Goal: Transaction & Acquisition: Purchase product/service

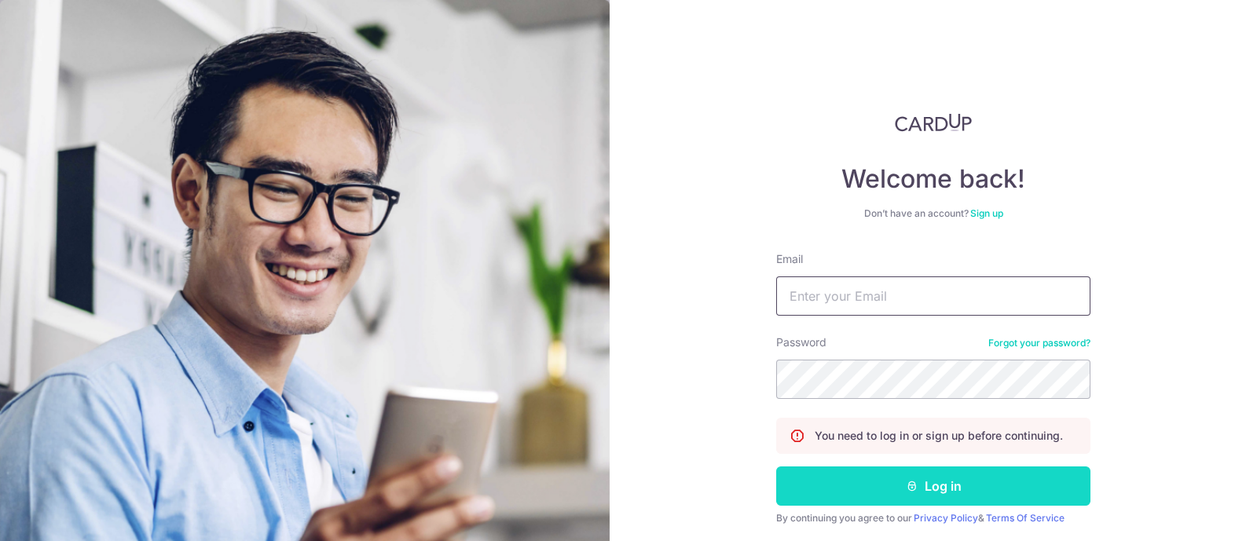
type input "[EMAIL_ADDRESS][DOMAIN_NAME]"
click at [1028, 483] on button "Log in" at bounding box center [933, 486] width 314 height 39
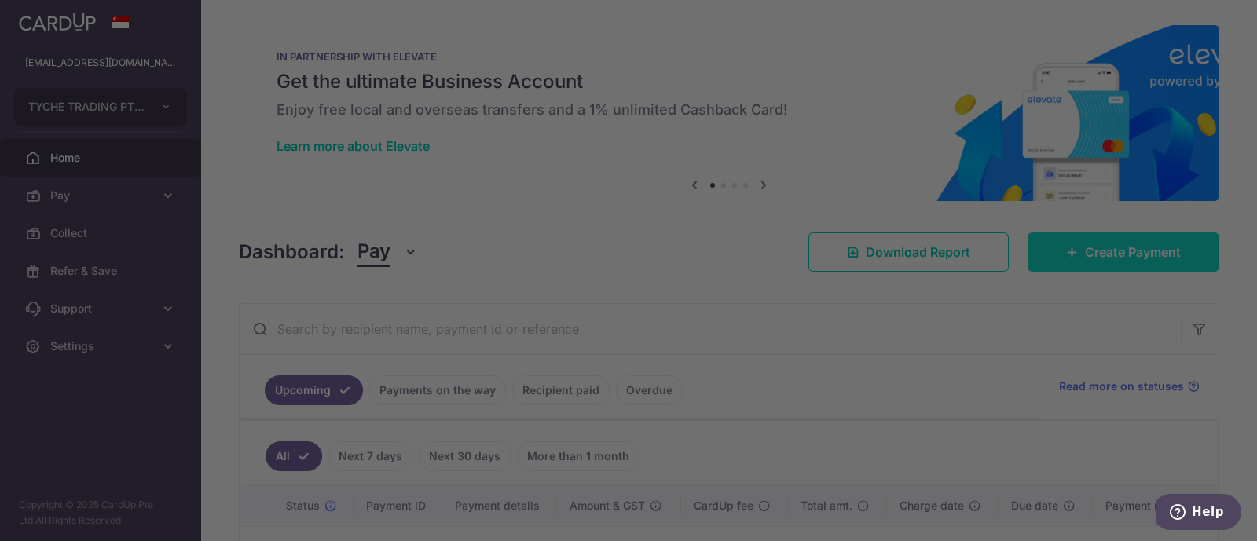
click at [1068, 239] on body "victorker88@gmail.com TYCHE TRADING PTE. LTD. Add new company TYCHE TRADING PTE…" at bounding box center [628, 270] width 1257 height 541
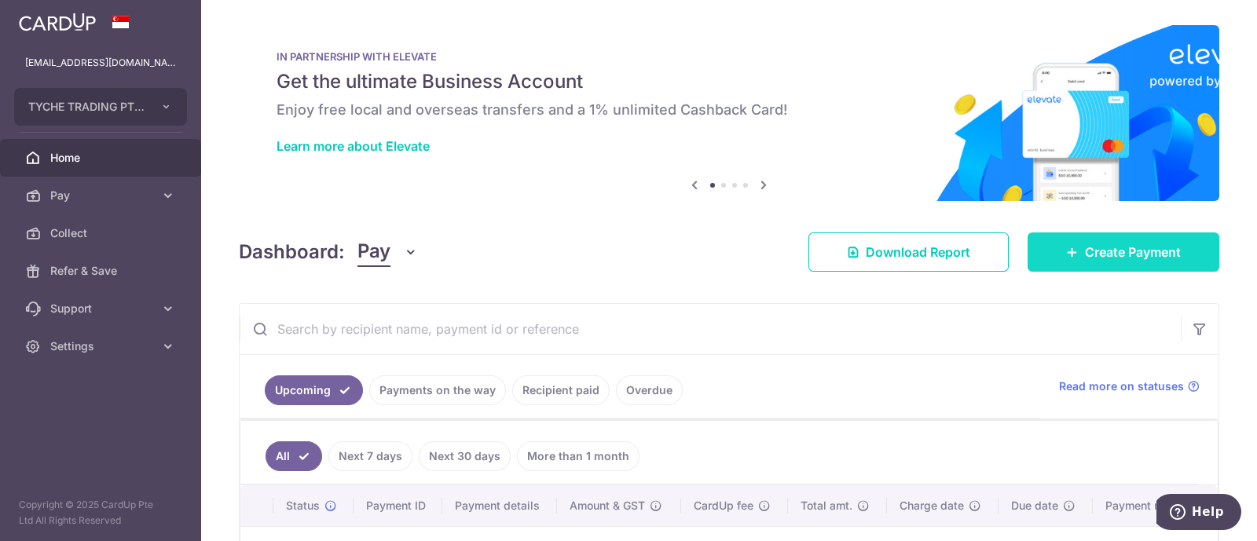
click at [1111, 261] on span "Create Payment" at bounding box center [1133, 252] width 96 height 19
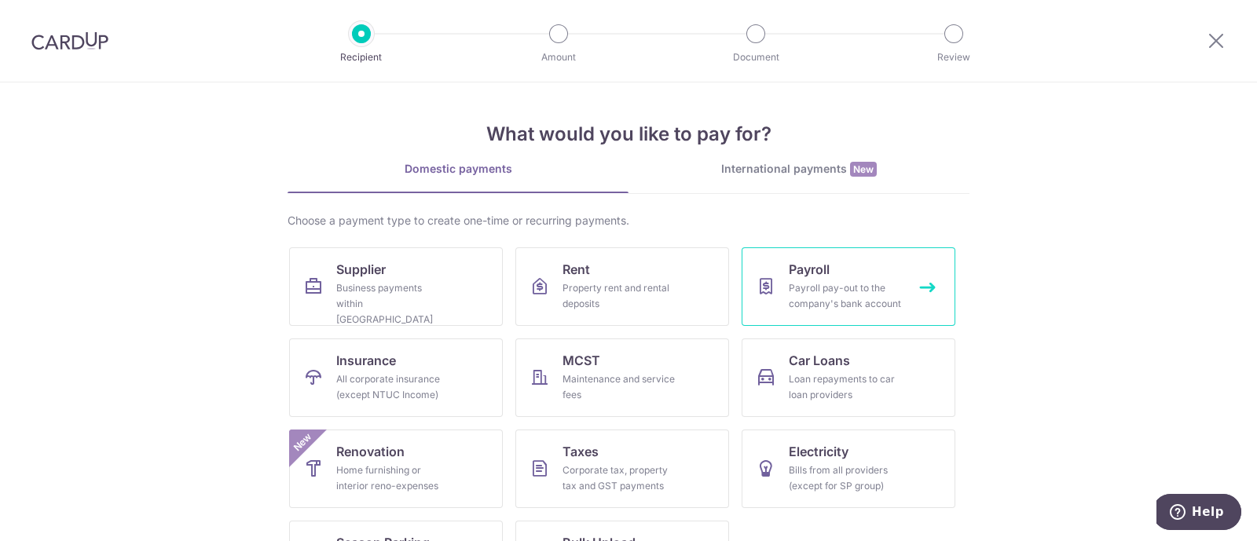
click at [858, 277] on link "Payroll Payroll pay-out to the company's bank account" at bounding box center [849, 287] width 214 height 79
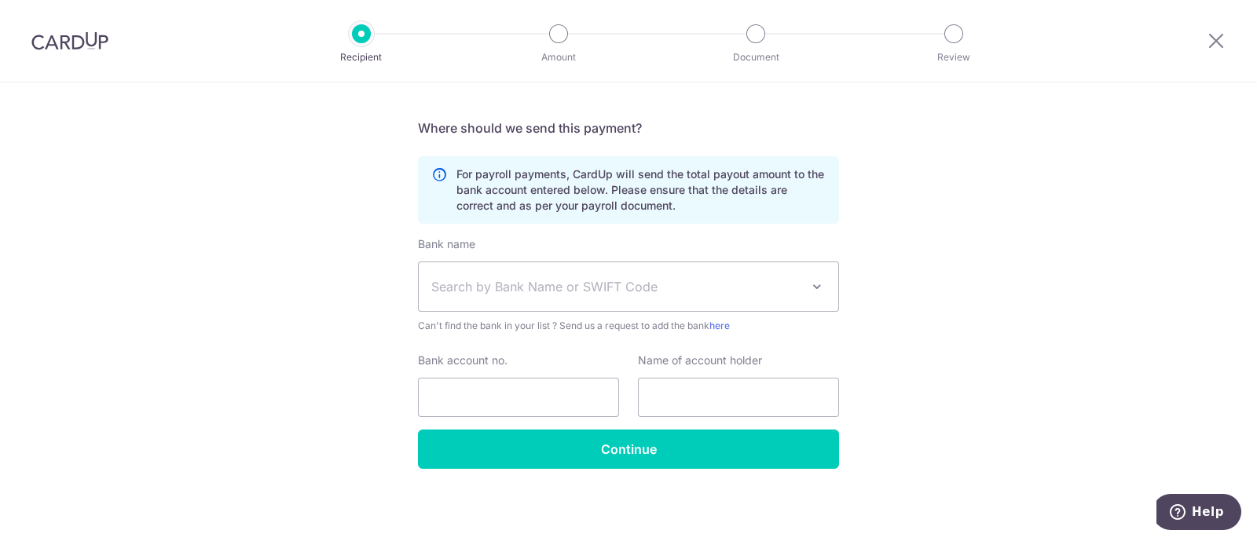
scroll to position [236, 0]
click at [565, 277] on span "Search by Bank Name or SWIFT Code" at bounding box center [615, 286] width 369 height 19
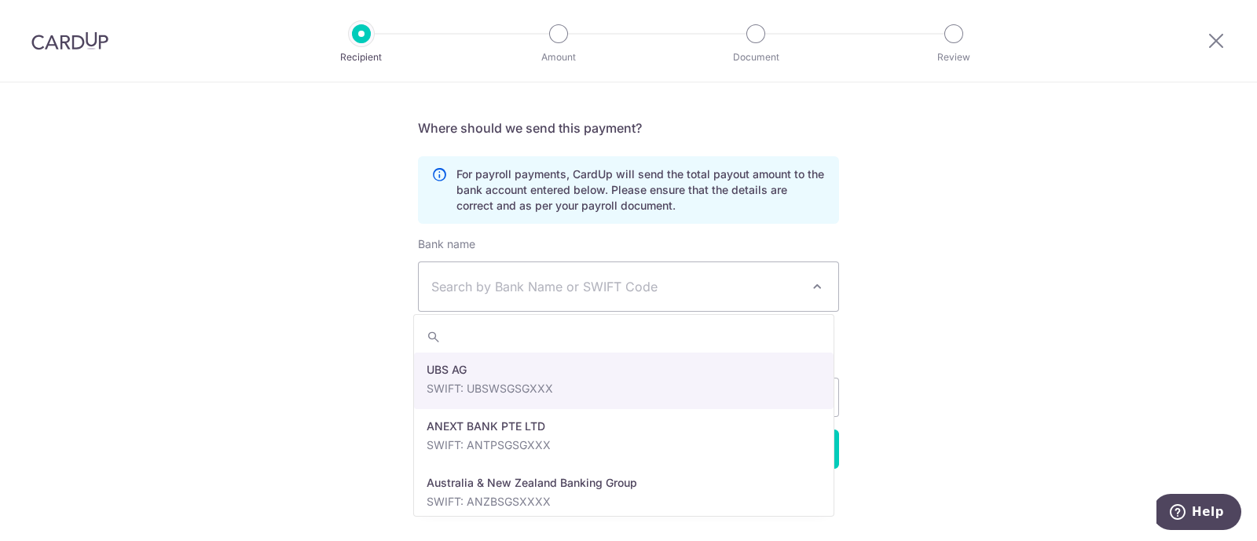
select select "22650"
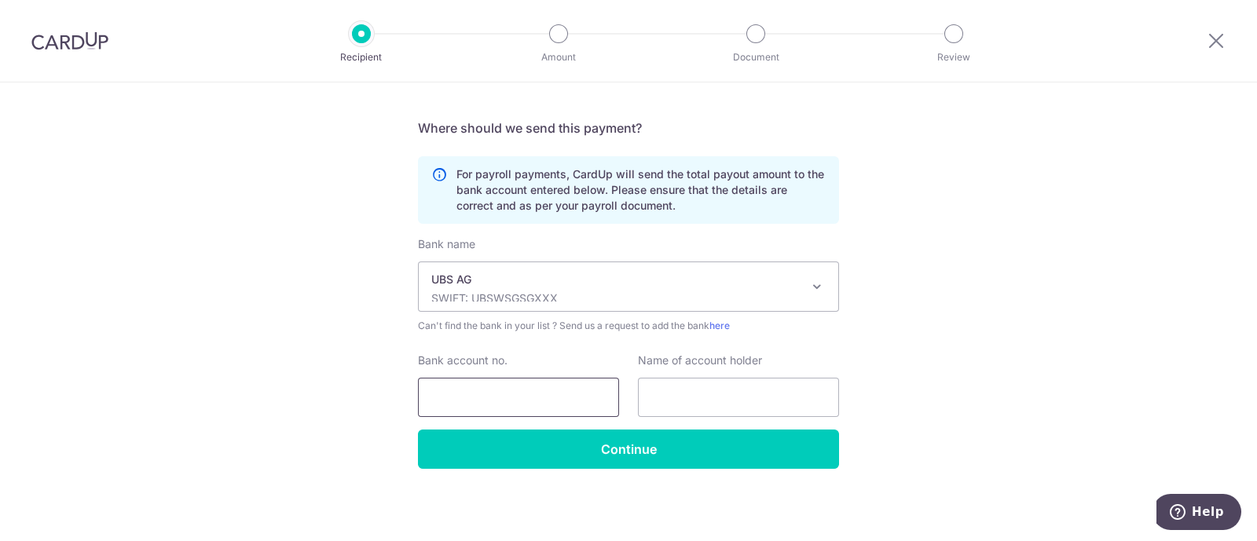
click at [491, 409] on input "Bank account no." at bounding box center [518, 397] width 201 height 39
type input "1212121212"
click at [691, 398] on input "text" at bounding box center [738, 397] width 201 height 39
type input "Ker Wei Hao Victor"
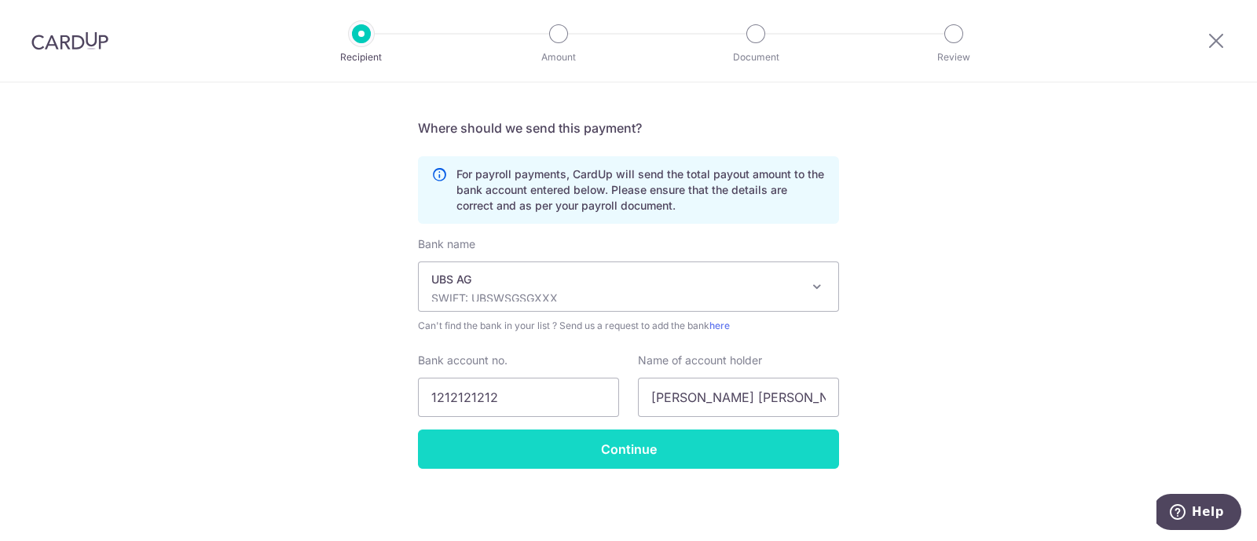
click at [619, 450] on input "Continue" at bounding box center [628, 449] width 421 height 39
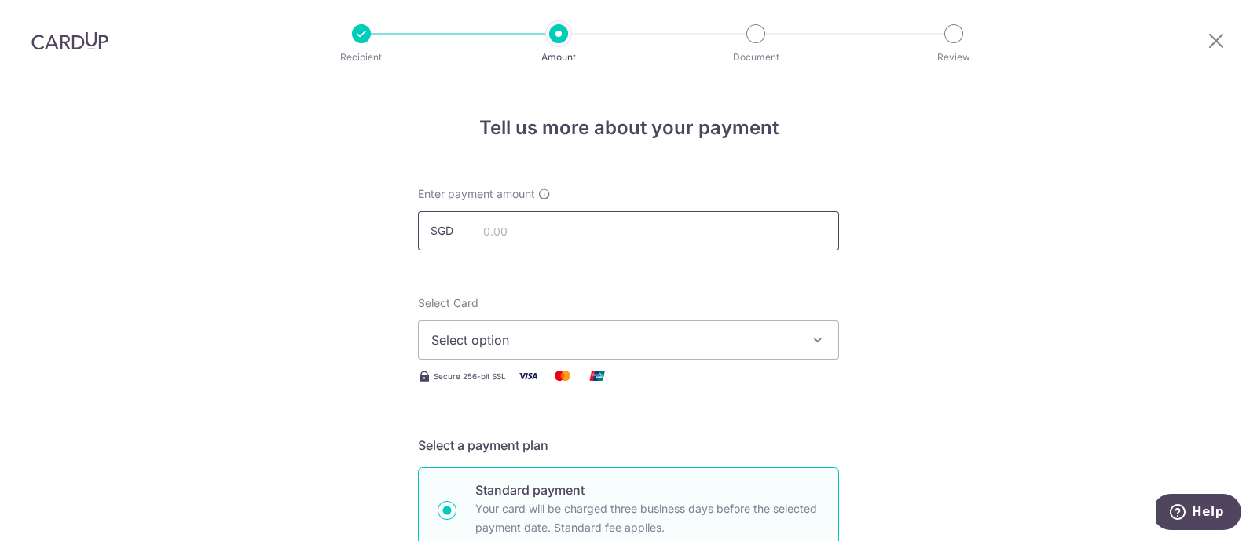
click at [559, 229] on input "text" at bounding box center [628, 230] width 421 height 39
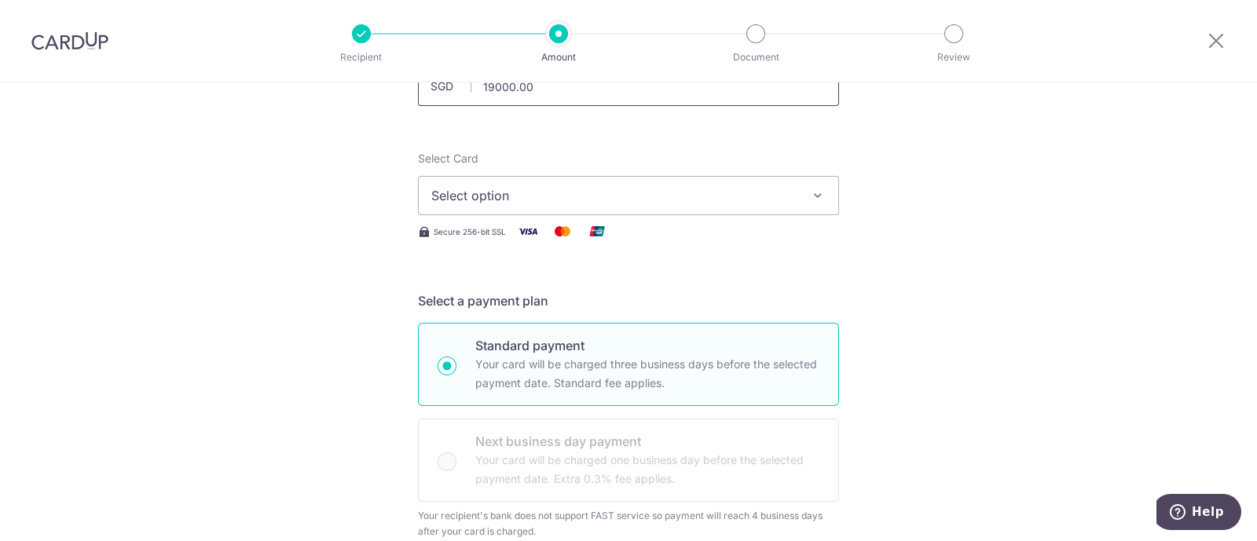
scroll to position [92, 0]
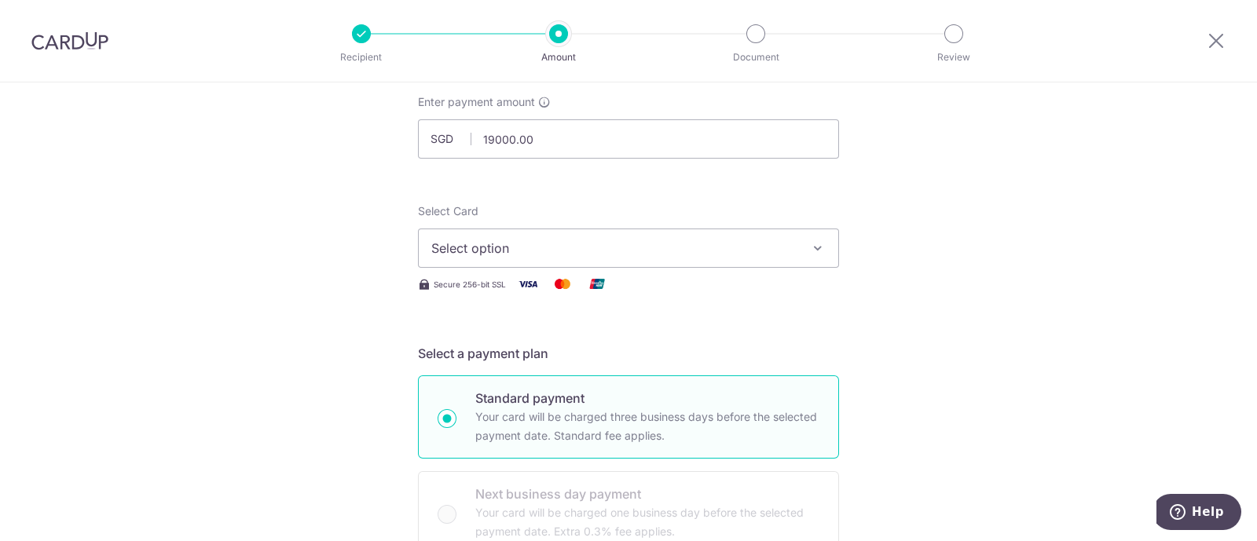
type input "19,000.00"
click at [551, 262] on button "Select option" at bounding box center [628, 248] width 421 height 39
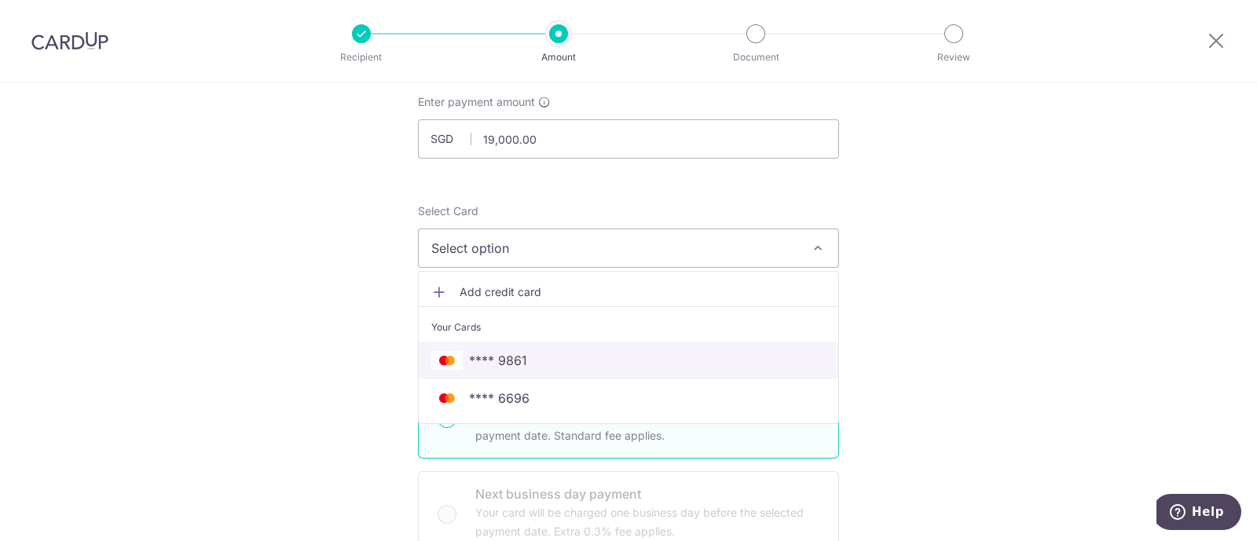
click at [528, 345] on link "**** 9861" at bounding box center [629, 361] width 420 height 38
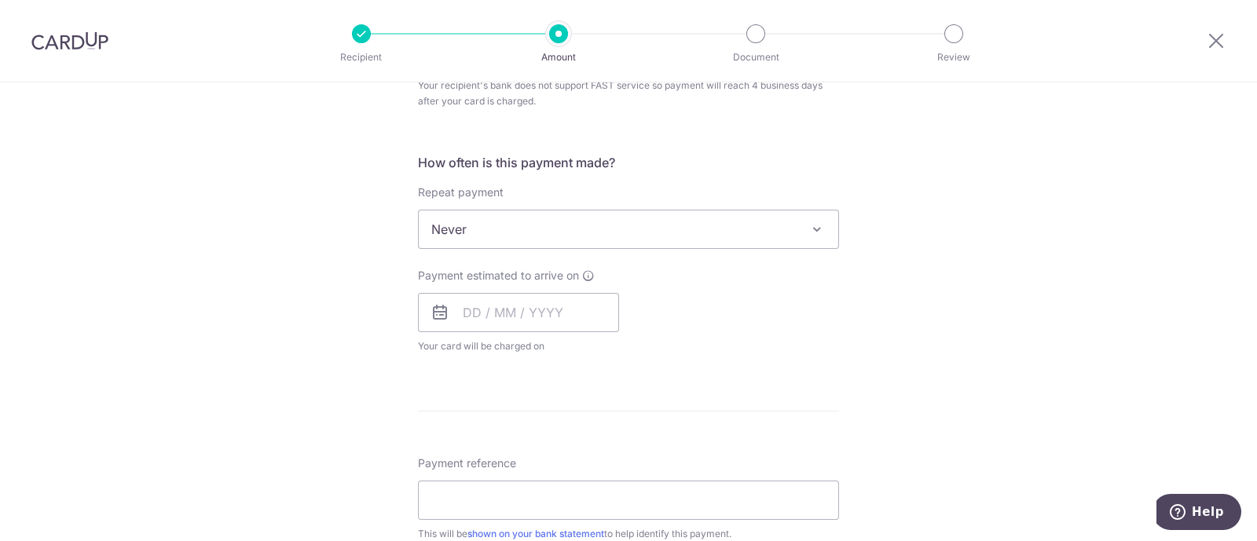
scroll to position [574, 0]
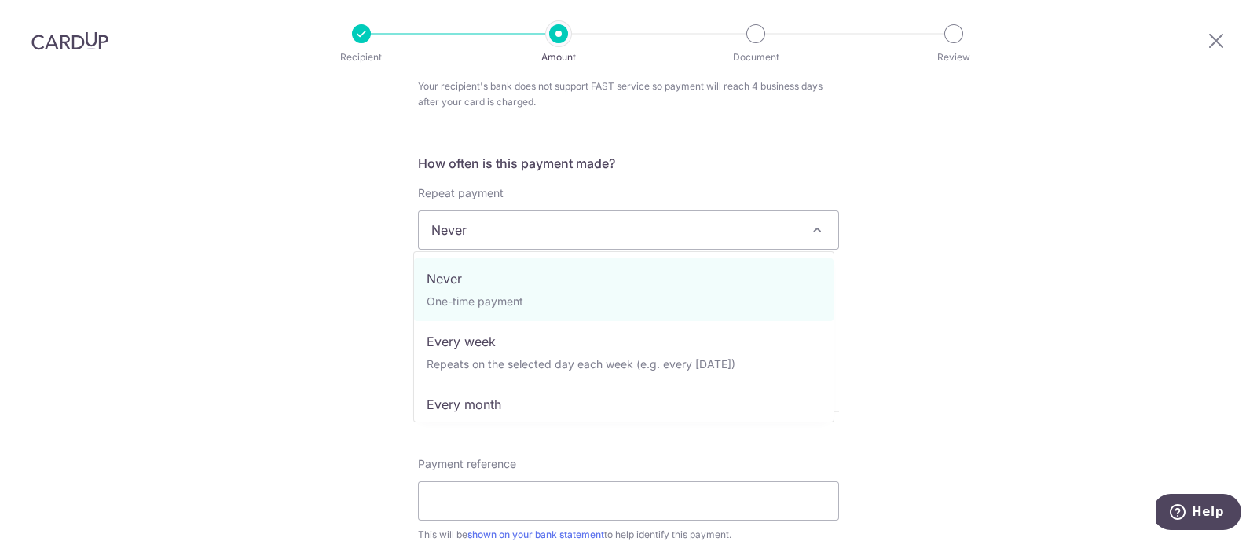
click at [497, 226] on span "Never" at bounding box center [629, 230] width 420 height 38
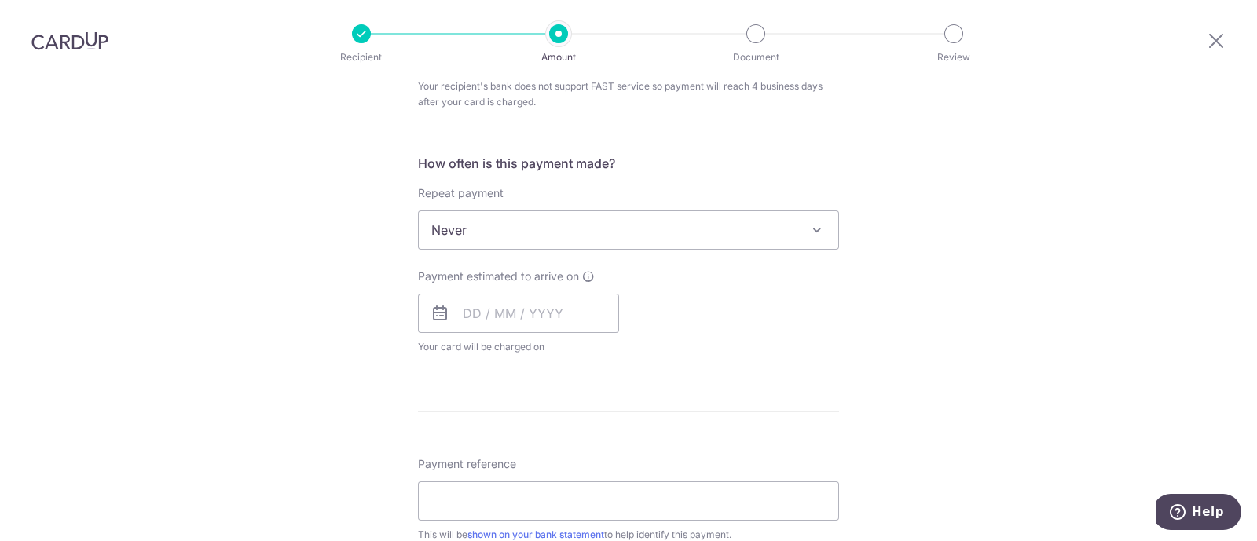
click at [497, 226] on span "Never" at bounding box center [629, 230] width 420 height 38
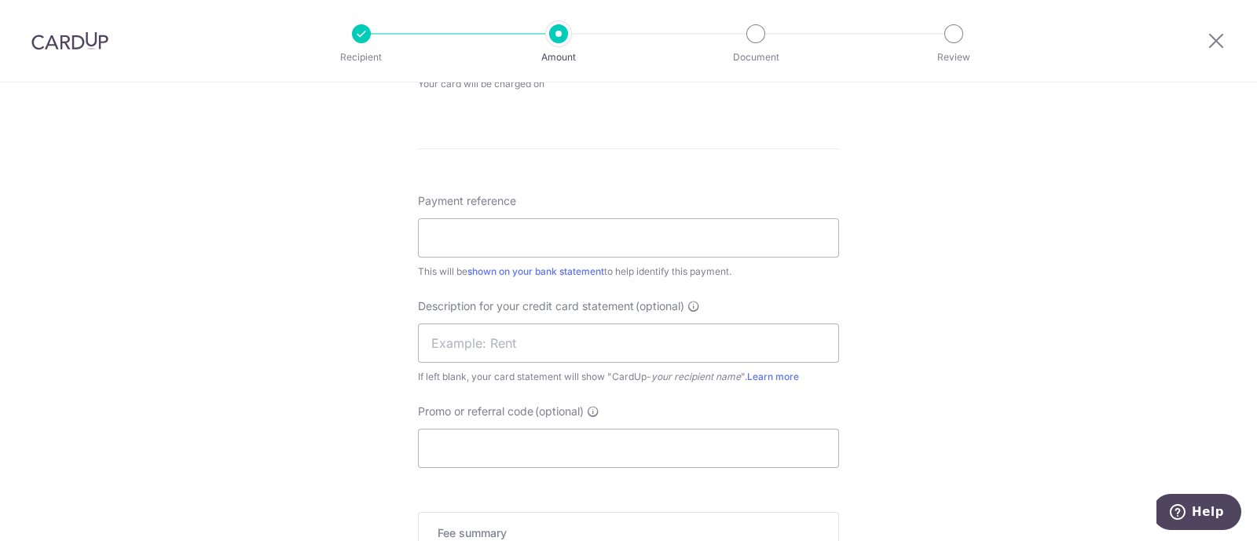
scroll to position [604, 0]
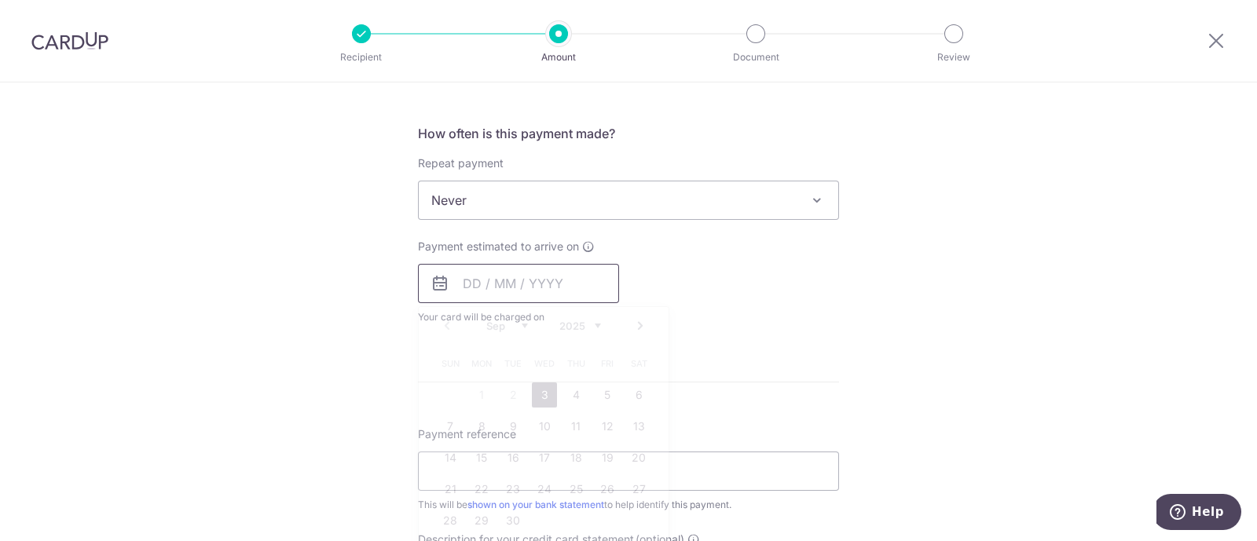
click at [497, 295] on input "text" at bounding box center [518, 283] width 201 height 39
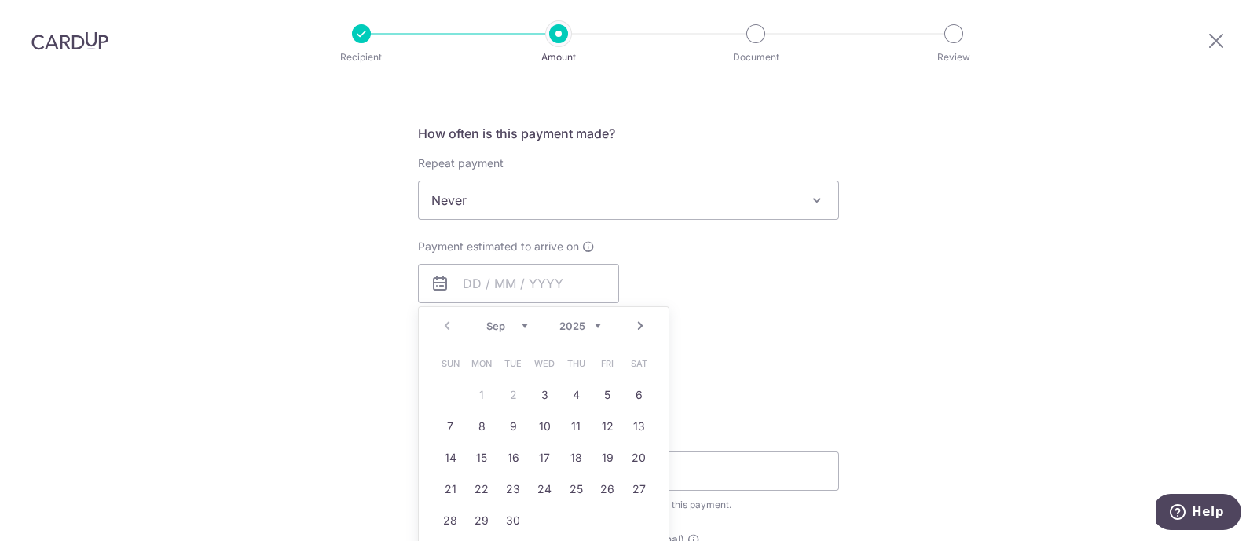
click at [532, 424] on link "10" at bounding box center [544, 426] width 25 height 25
type input "10/09/2025"
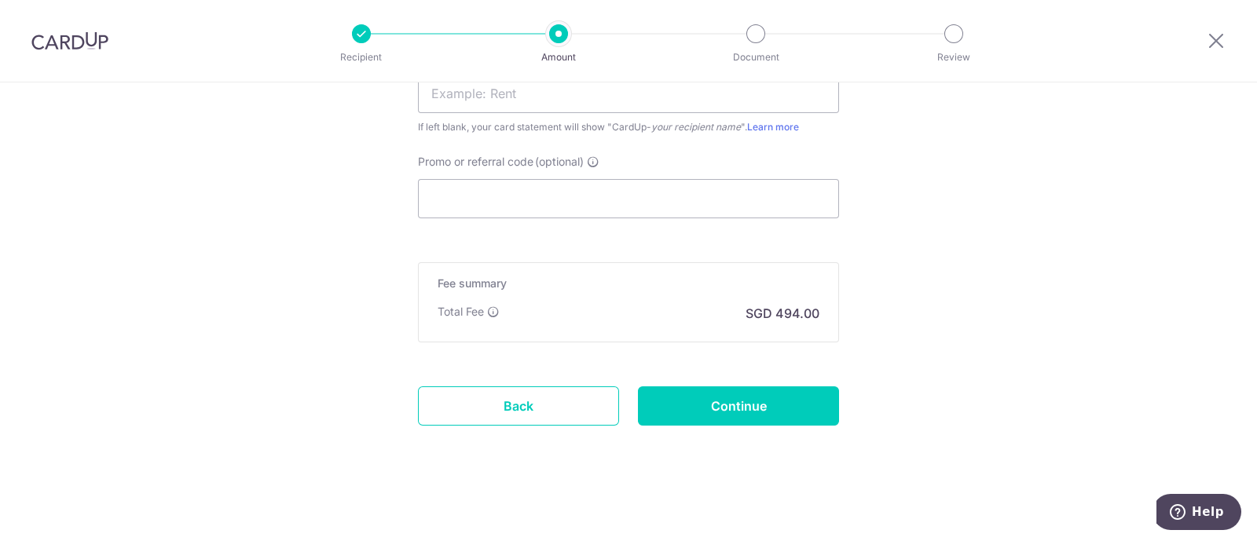
scroll to position [1152, 0]
click at [662, 420] on input "Continue" at bounding box center [738, 406] width 201 height 39
type input "Create Schedule"
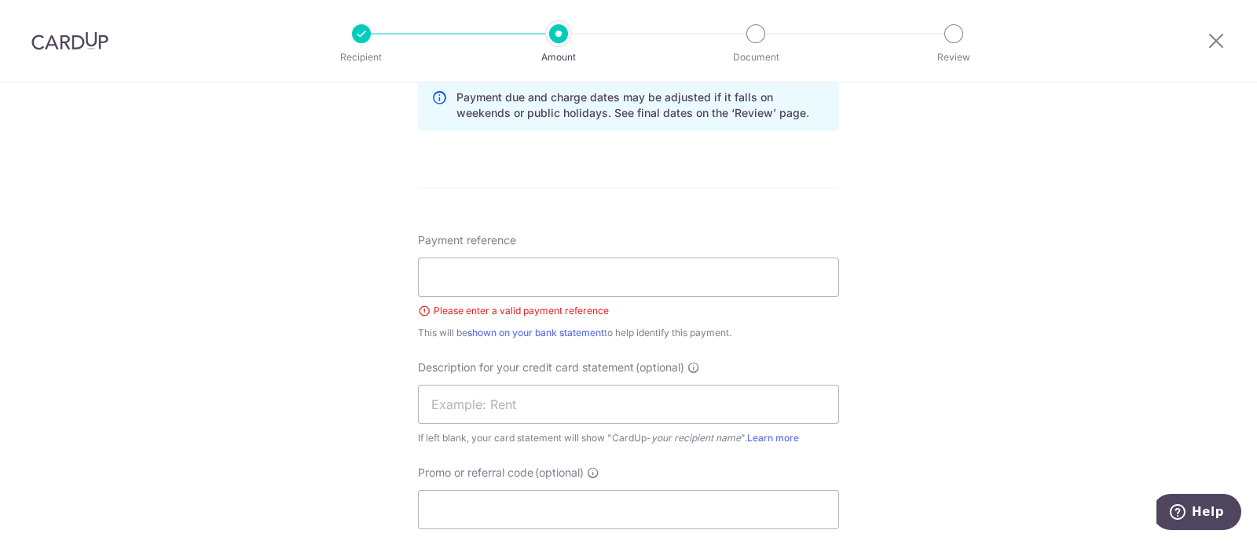
scroll to position [850, 0]
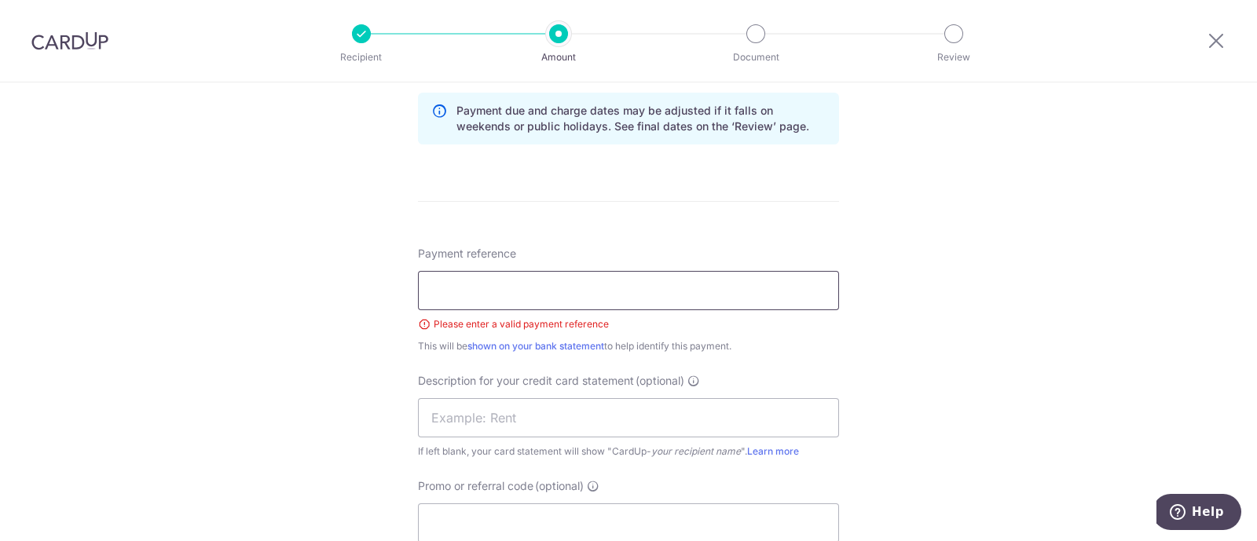
click at [501, 294] on input "Payment reference" at bounding box center [628, 290] width 421 height 39
type input "ltd"
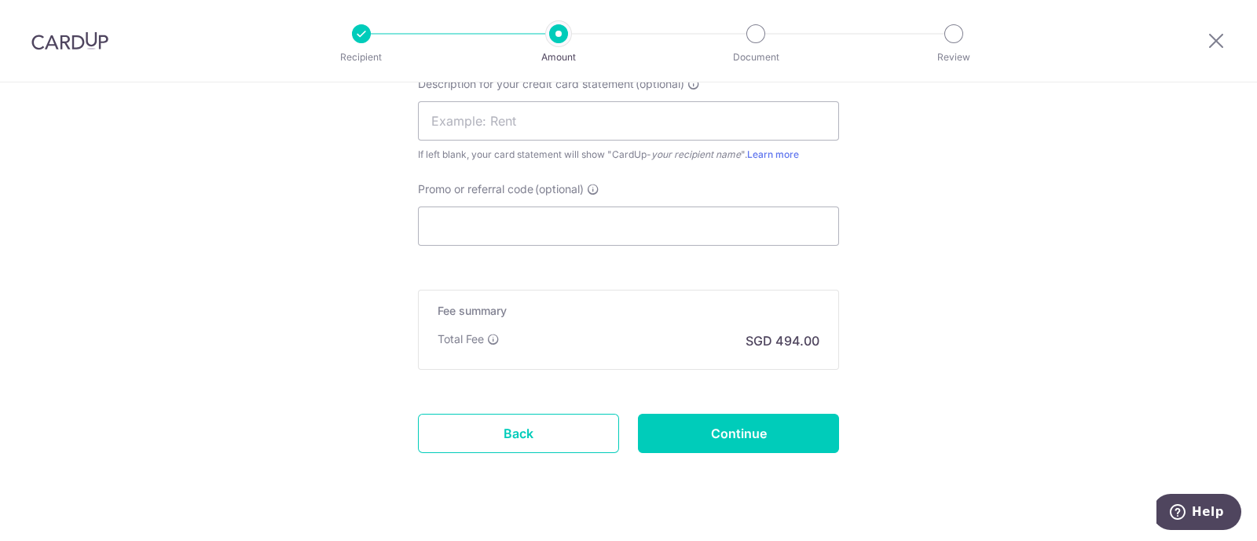
scroll to position [1174, 0]
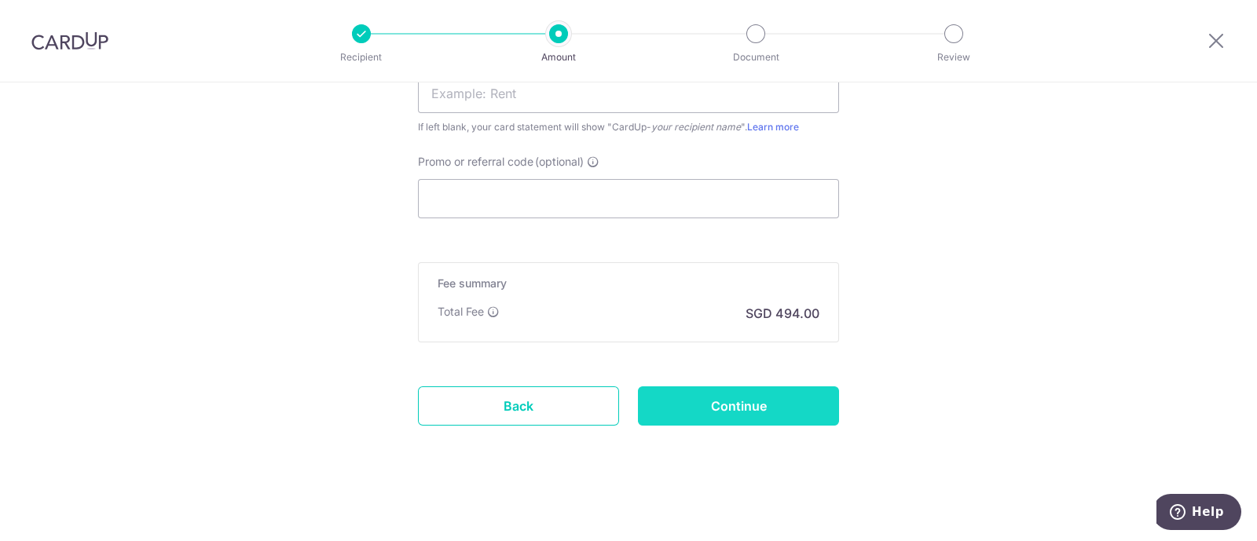
click at [664, 387] on input "Continue" at bounding box center [738, 406] width 201 height 39
type input "Create Schedule"
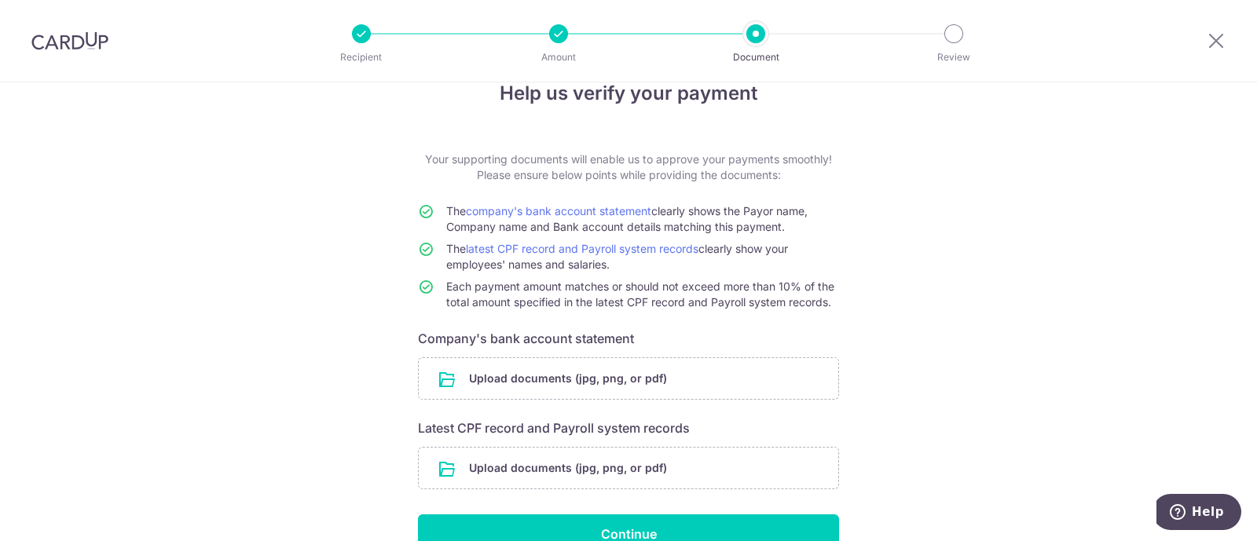
scroll to position [35, 0]
